Goal: Task Accomplishment & Management: Manage account settings

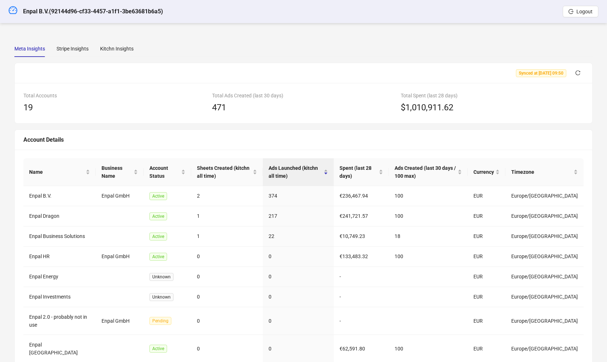
scroll to position [60, 0]
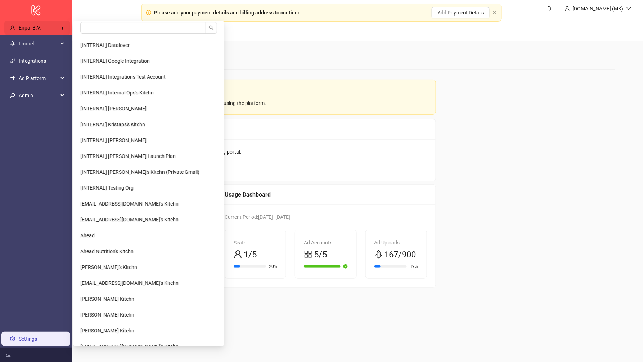
click at [50, 27] on div "Enpal B.V." at bounding box center [37, 28] width 66 height 14
click at [96, 31] on input "search" at bounding box center [143, 28] width 126 height 12
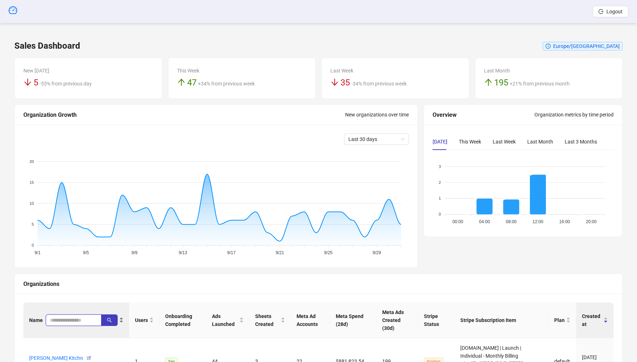
click at [68, 319] on input "search" at bounding box center [70, 320] width 41 height 8
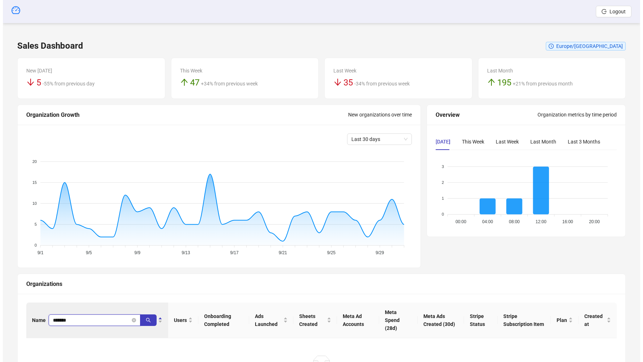
scroll to position [53, 0]
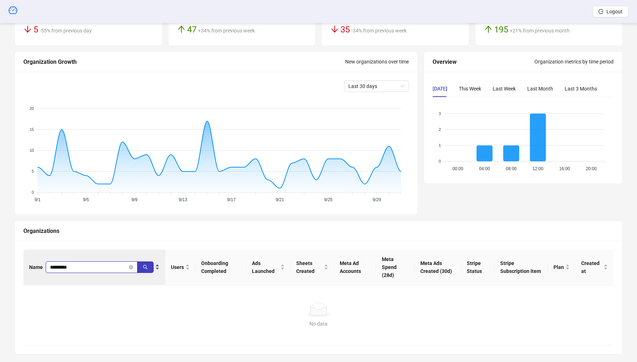
type input "*********"
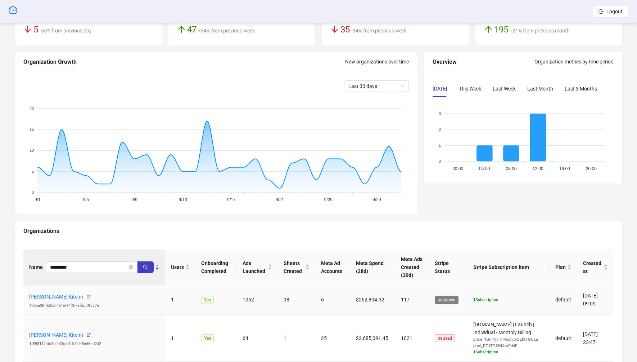
click at [90, 295] on icon "button" at bounding box center [88, 296] width 5 height 5
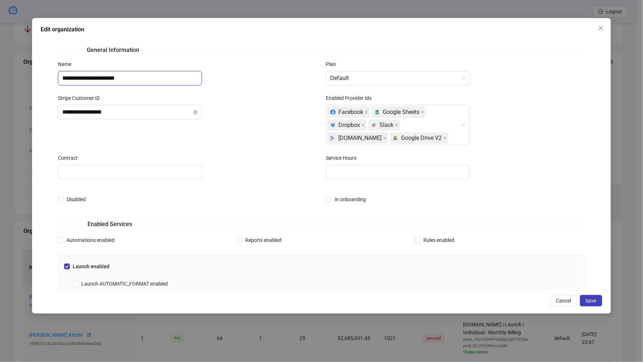
click at [149, 77] on input "**********" at bounding box center [130, 78] width 144 height 14
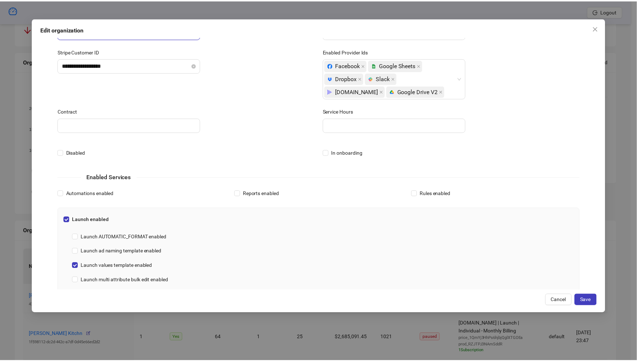
scroll to position [48, 0]
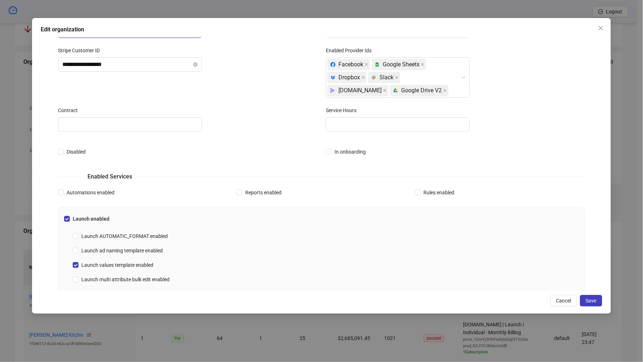
type input "**********"
click at [602, 309] on div "**********" at bounding box center [321, 165] width 579 height 295
click at [600, 301] on button "Save" at bounding box center [591, 301] width 22 height 12
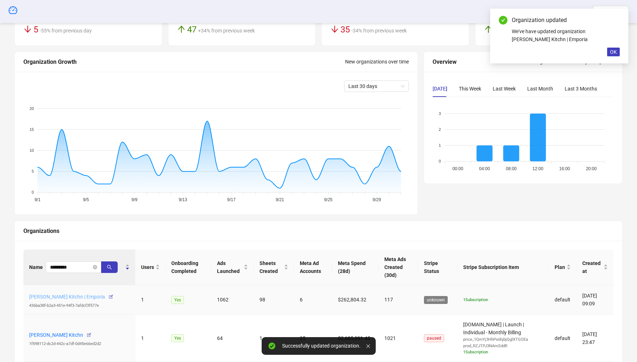
click at [47, 294] on link "Sebastian Wolff's Kitchn | Emporia" at bounding box center [67, 297] width 76 height 6
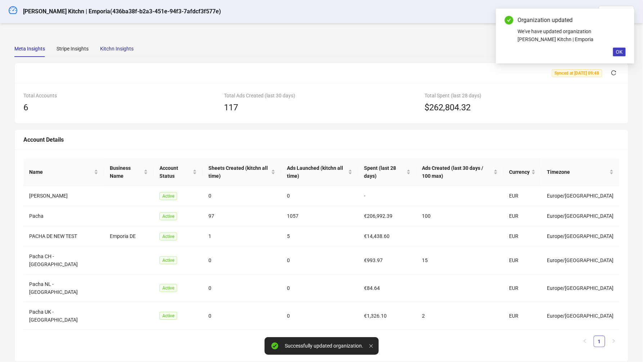
click at [127, 48] on div "Kitchn Insights" at bounding box center [116, 49] width 33 height 8
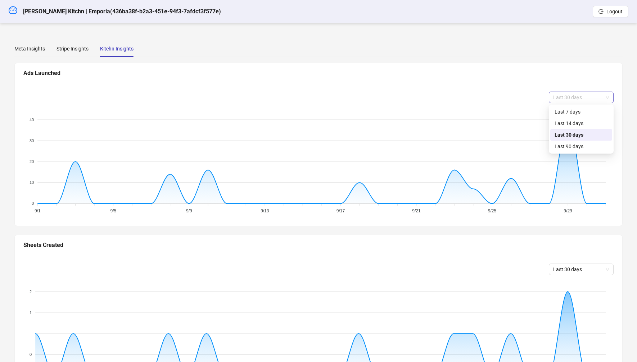
click at [587, 92] on span "Last 30 days" at bounding box center [582, 97] width 56 height 11
click at [579, 149] on div "Last 90 days" at bounding box center [581, 146] width 53 height 8
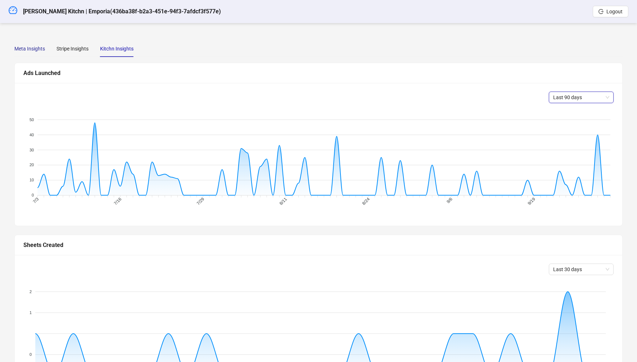
click at [32, 48] on div "Meta Insights" at bounding box center [29, 49] width 31 height 8
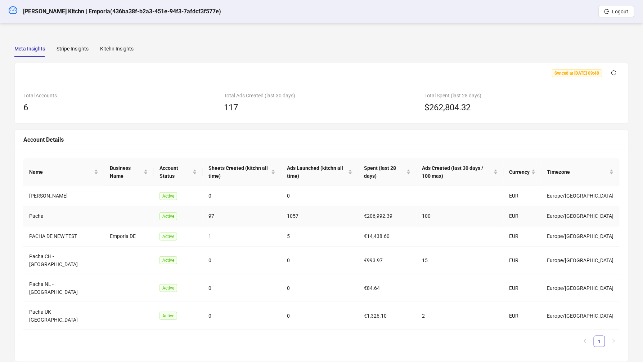
click at [39, 216] on td "Pacha" at bounding box center [63, 216] width 81 height 20
click at [40, 216] on td "Pacha" at bounding box center [63, 216] width 81 height 20
drag, startPoint x: 50, startPoint y: 273, endPoint x: 28, endPoint y: 273, distance: 21.6
click at [28, 274] on td "Pacha NL - Netherlands" at bounding box center [63, 288] width 81 height 28
copy td "Pacha NL"
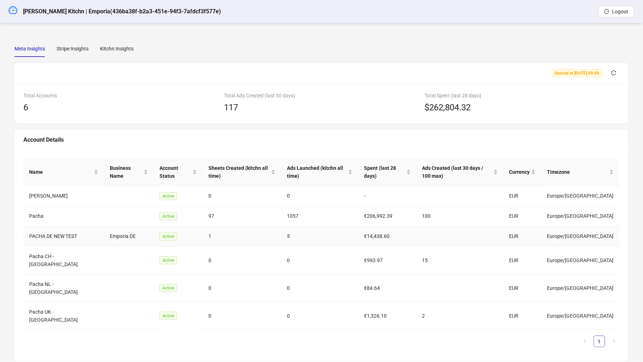
click at [116, 236] on td "Emporia DE" at bounding box center [129, 236] width 50 height 20
copy td "Emporia DE"
